Goal: Navigation & Orientation: Find specific page/section

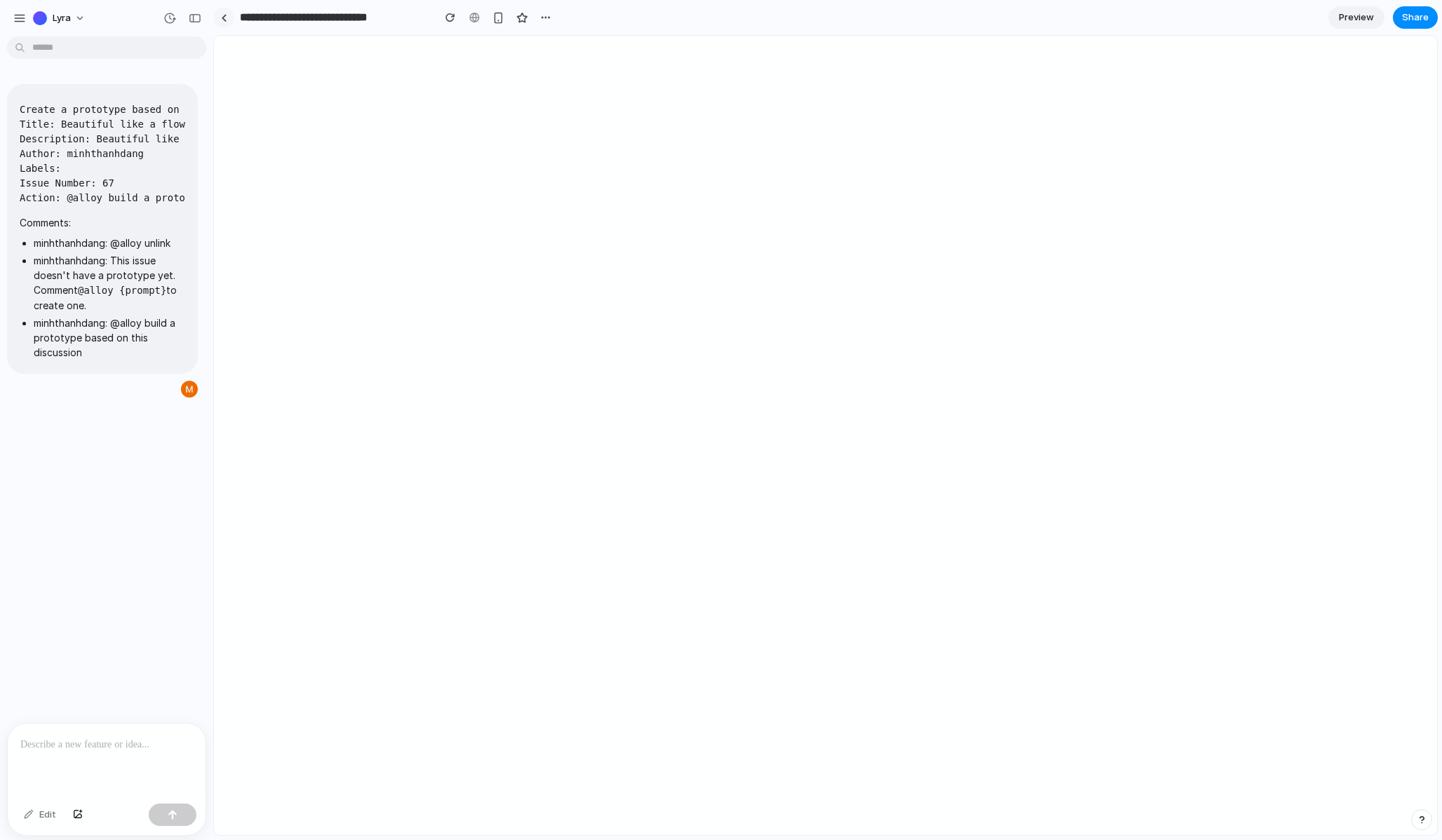
click at [218, 23] on link at bounding box center [223, 17] width 21 height 21
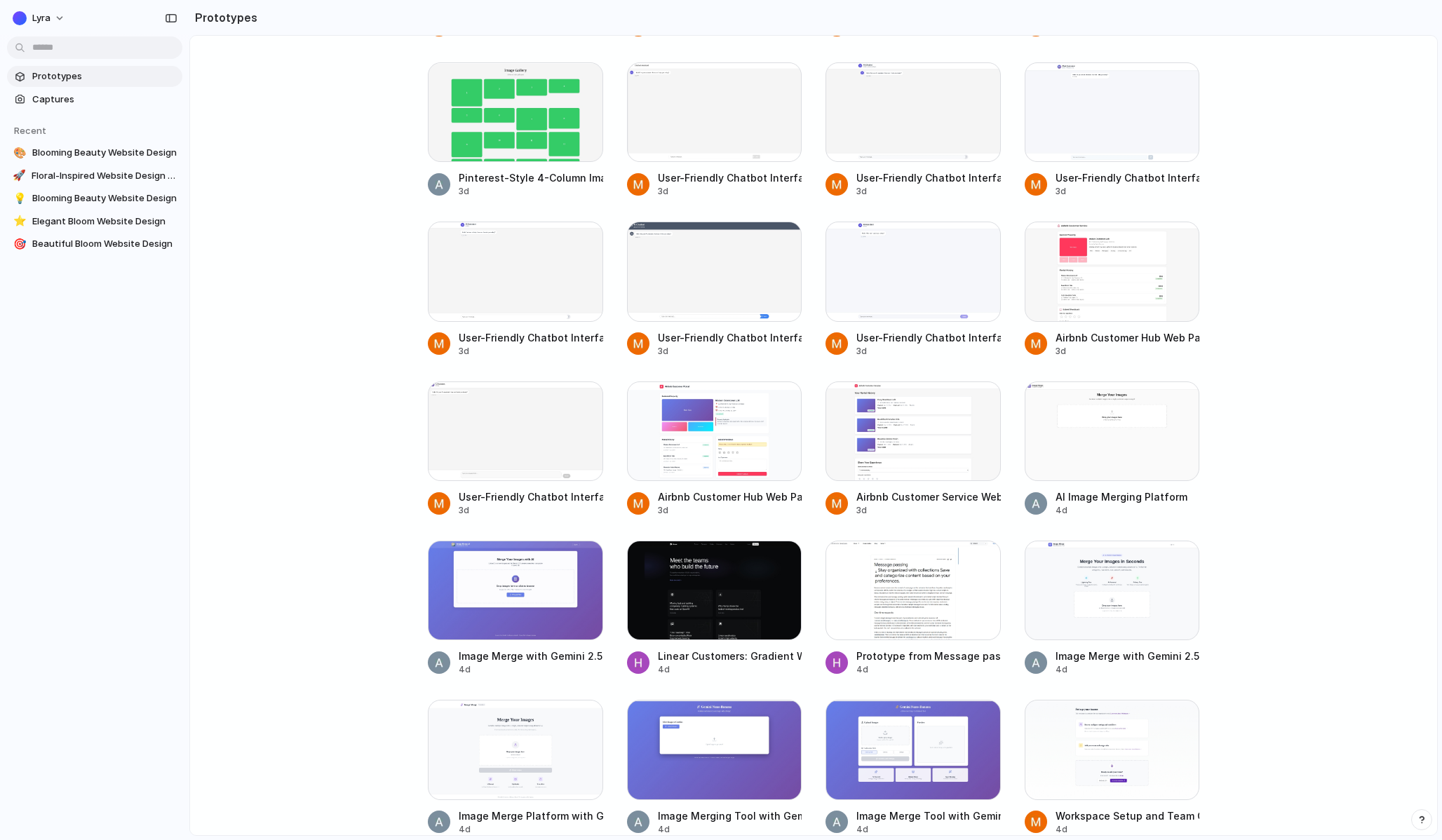
scroll to position [1885, 0]
